Goal: Task Accomplishment & Management: Manage account settings

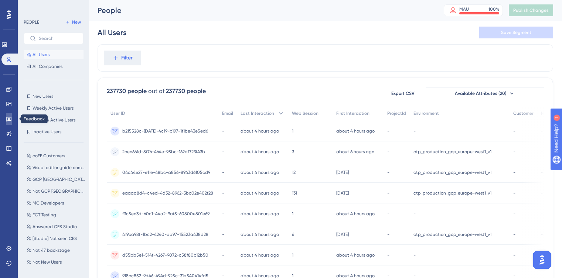
click at [9, 118] on icon at bounding box center [9, 119] width 6 height 6
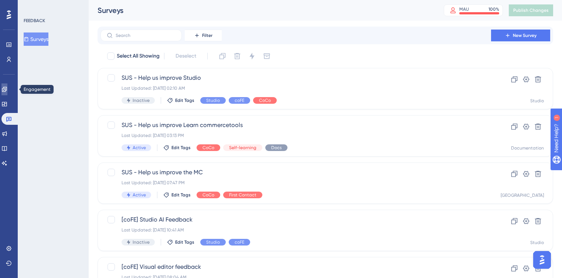
click at [7, 91] on icon at bounding box center [4, 89] width 6 height 6
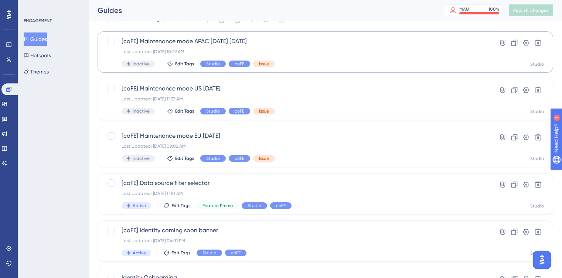
scroll to position [39, 0]
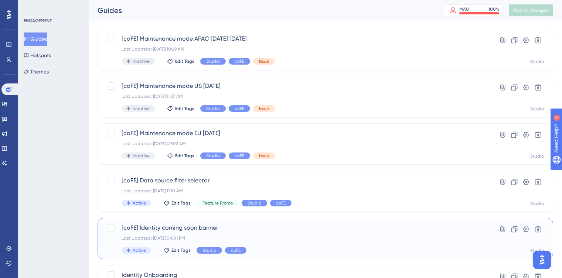
click at [232, 234] on div "[coFE] Identity coming soon banner Last Updated: [DATE] 04:01 PM Active Edit Ta…" at bounding box center [295, 238] width 348 height 30
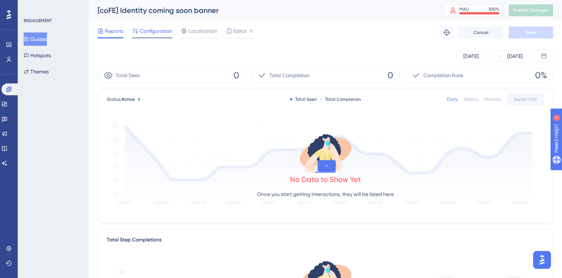
click at [153, 28] on span "Configuration" at bounding box center [156, 31] width 32 height 9
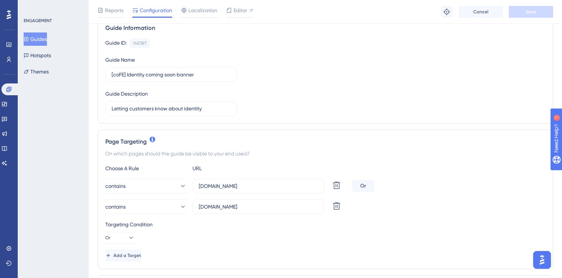
scroll to position [68, 0]
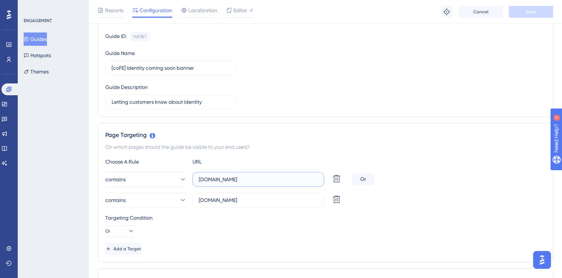
drag, startPoint x: 227, startPoint y: 180, endPoint x: 195, endPoint y: 178, distance: 32.6
click at [195, 178] on label "[DOMAIN_NAME]" at bounding box center [257, 179] width 131 height 15
type input "[DOMAIN_NAME]"
drag, startPoint x: 227, startPoint y: 202, endPoint x: 185, endPoint y: 199, distance: 42.2
click at [185, 199] on div "contains [DOMAIN_NAME] Delete" at bounding box center [227, 200] width 244 height 15
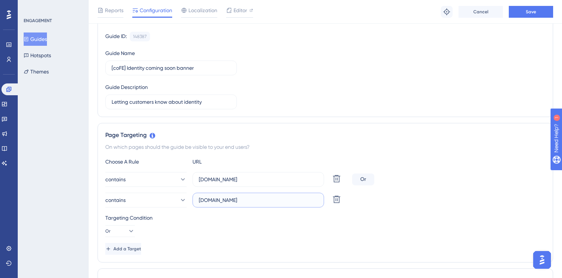
type input "[DOMAIN_NAME]"
click at [263, 146] on div "On which pages should the guide be visible to your end users?" at bounding box center [325, 147] width 440 height 9
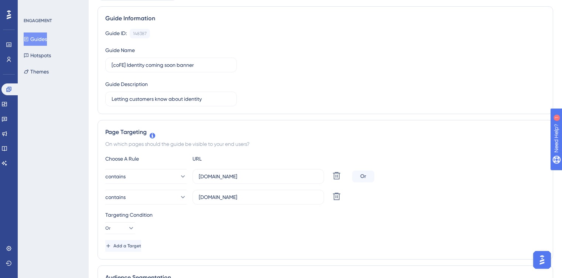
scroll to position [0, 0]
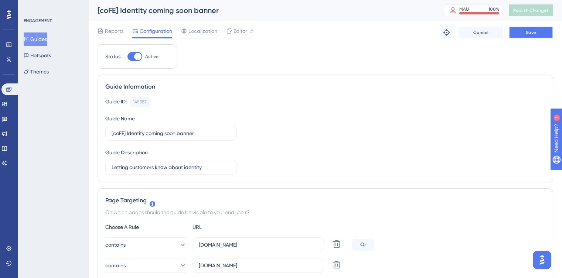
click at [538, 29] on button "Save" at bounding box center [530, 33] width 44 height 12
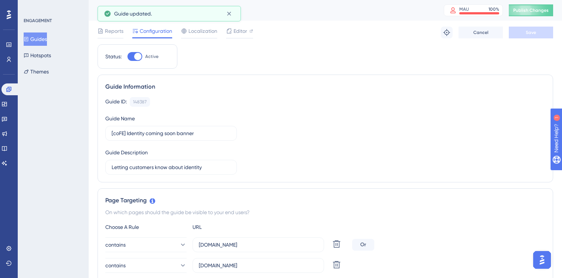
click at [131, 56] on div at bounding box center [134, 56] width 15 height 9
click at [127, 56] on input "Active" at bounding box center [127, 56] width 0 height 0
checkbox input "false"
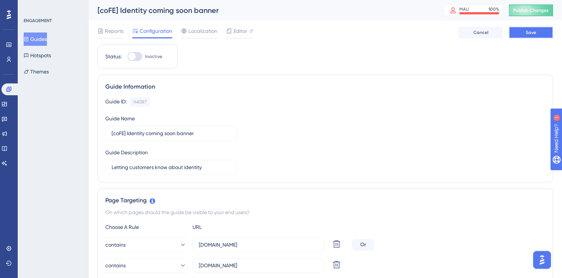
click at [527, 32] on span "Save" at bounding box center [530, 33] width 10 height 6
